Goal: Task Accomplishment & Management: Complete application form

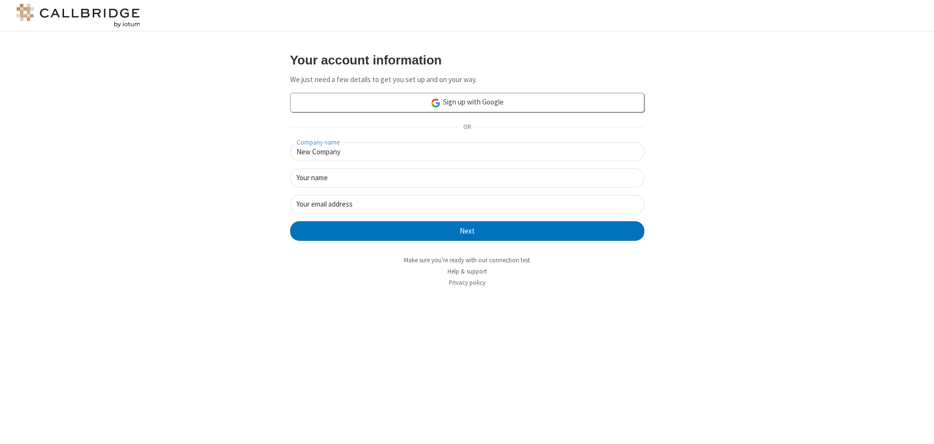
type input "New Company"
type input "New User"
type input "[EMAIL_ADDRESS][DOMAIN_NAME]"
click button "Next" at bounding box center [467, 231] width 354 height 20
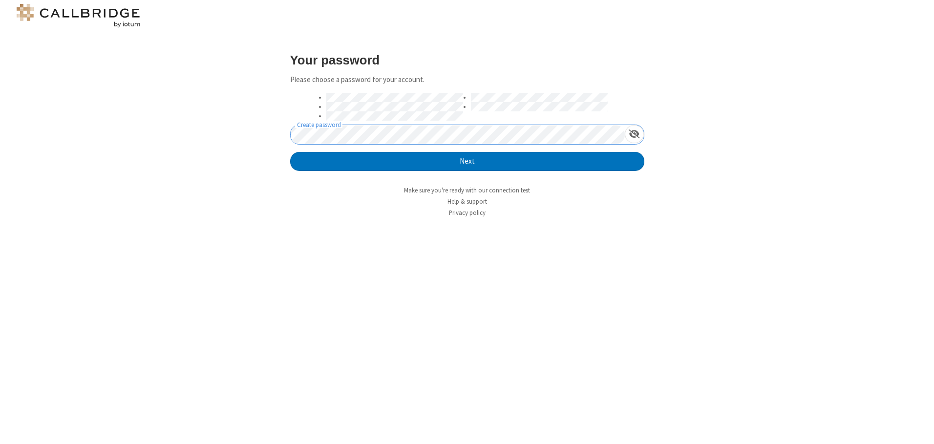
click at [290, 152] on button "Next" at bounding box center [467, 162] width 354 height 20
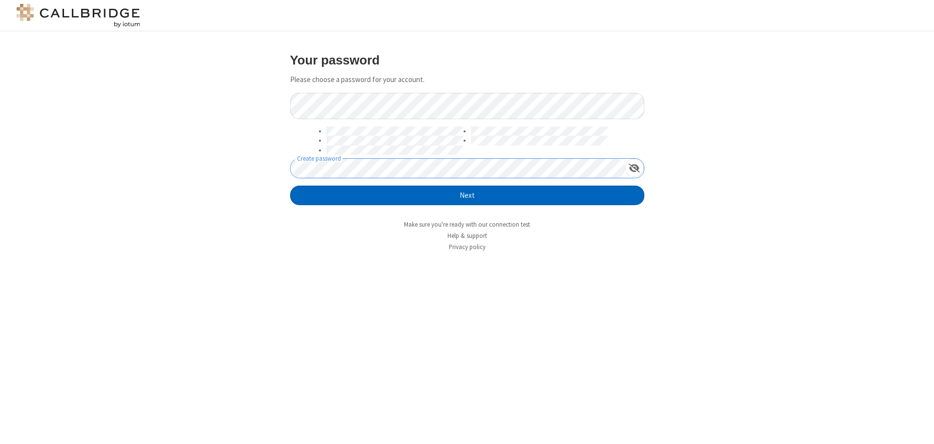
click at [467, 195] on button "Next" at bounding box center [467, 196] width 354 height 20
